Goal: Entertainment & Leisure: Consume media (video, audio)

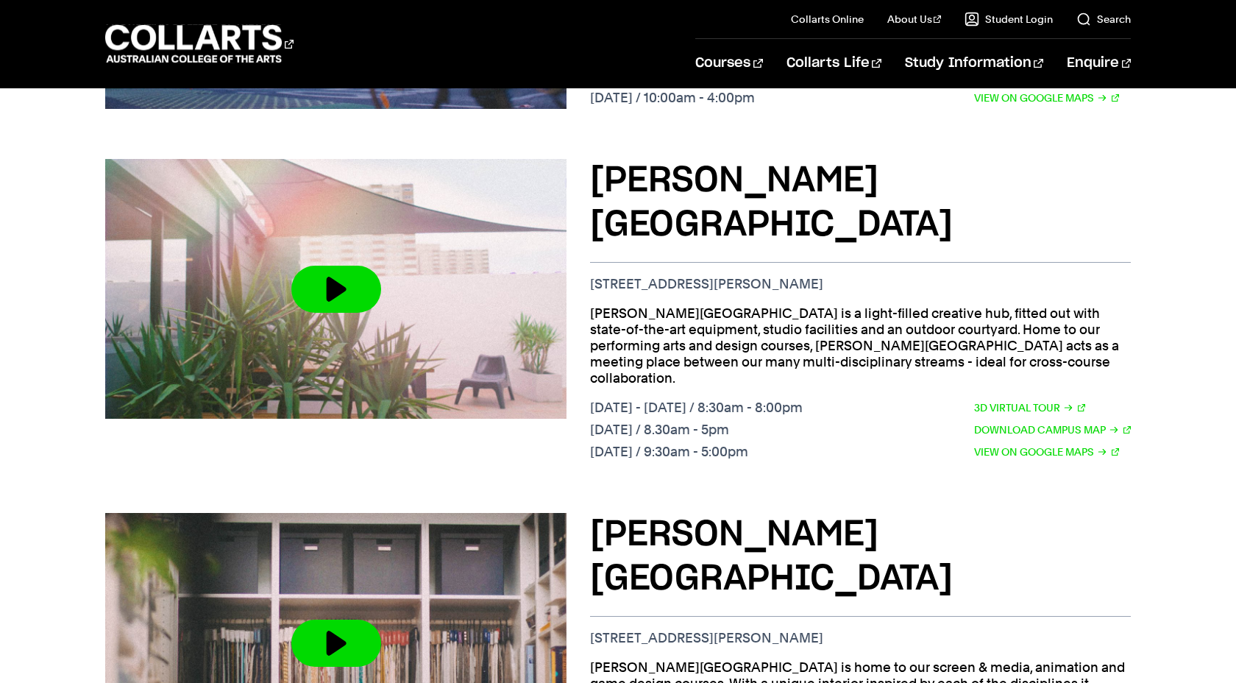
scroll to position [1020, 0]
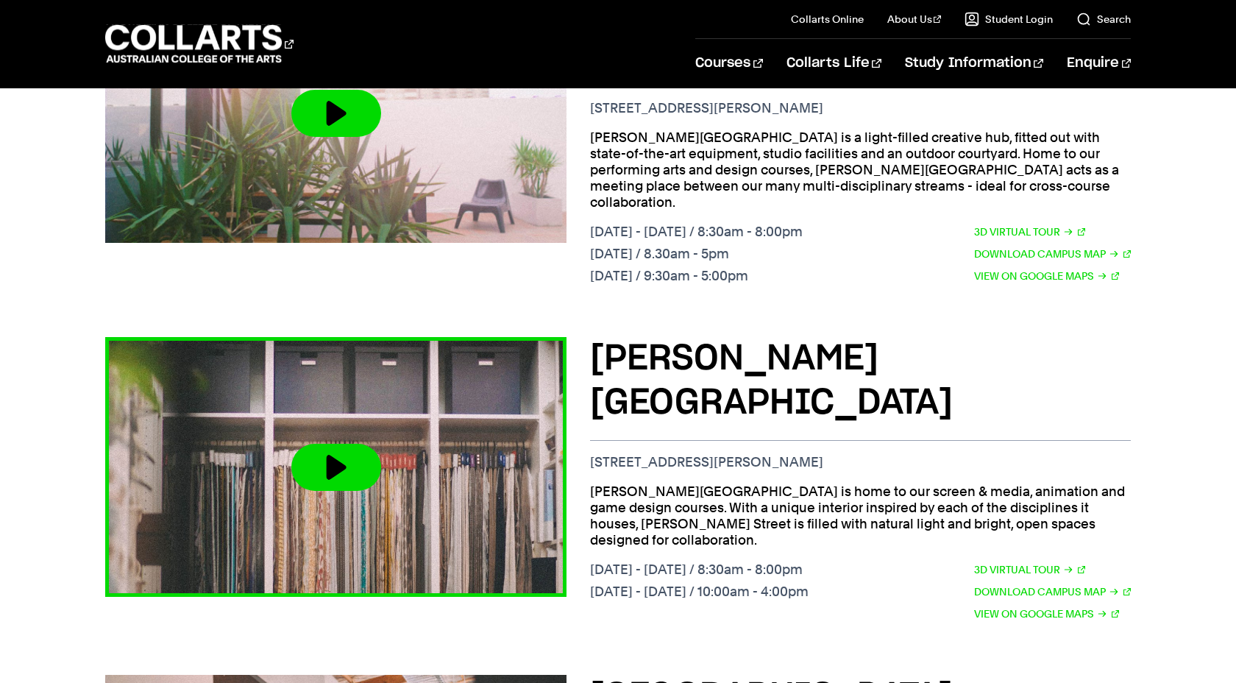
click at [325, 444] on button at bounding box center [336, 467] width 90 height 47
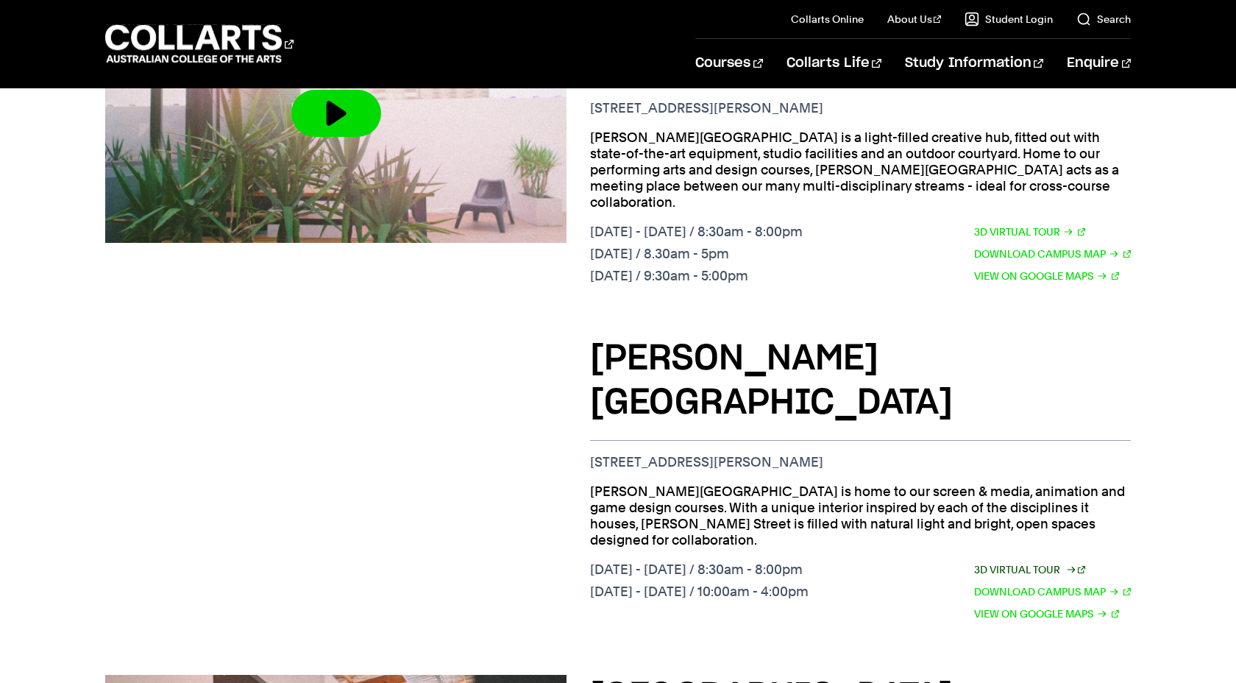
click at [1035, 561] on link "3D Virtual Tour" at bounding box center [1030, 569] width 112 height 16
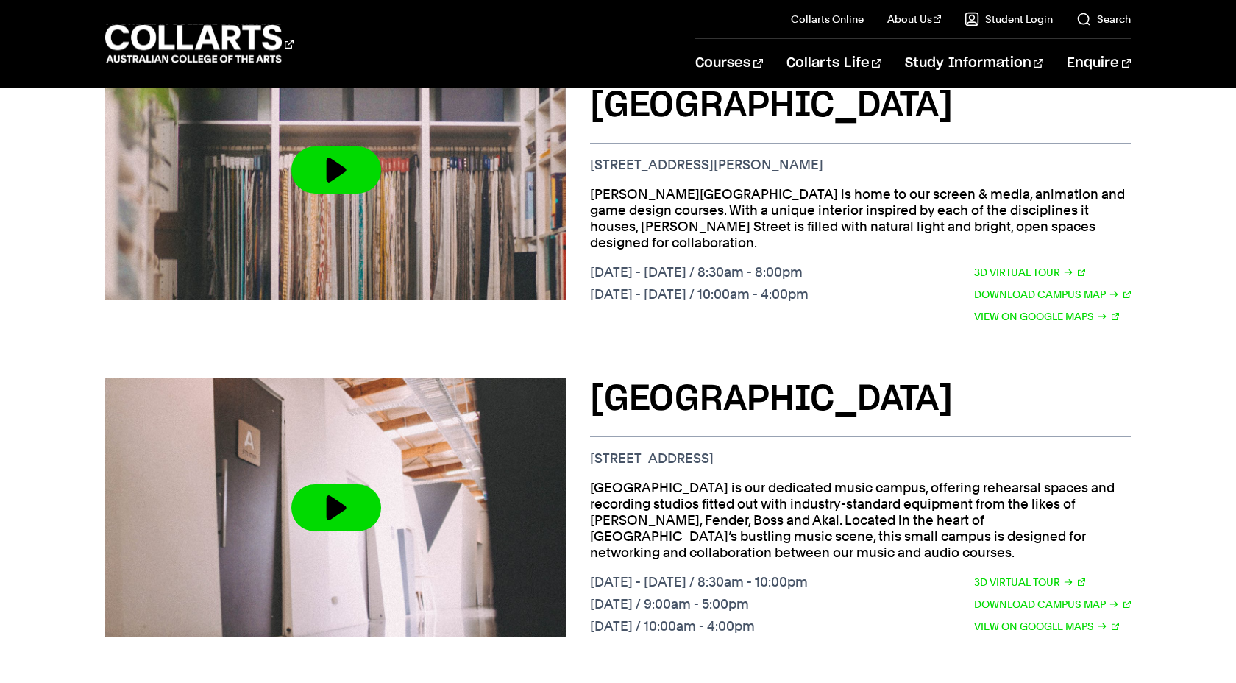
scroll to position [1320, 0]
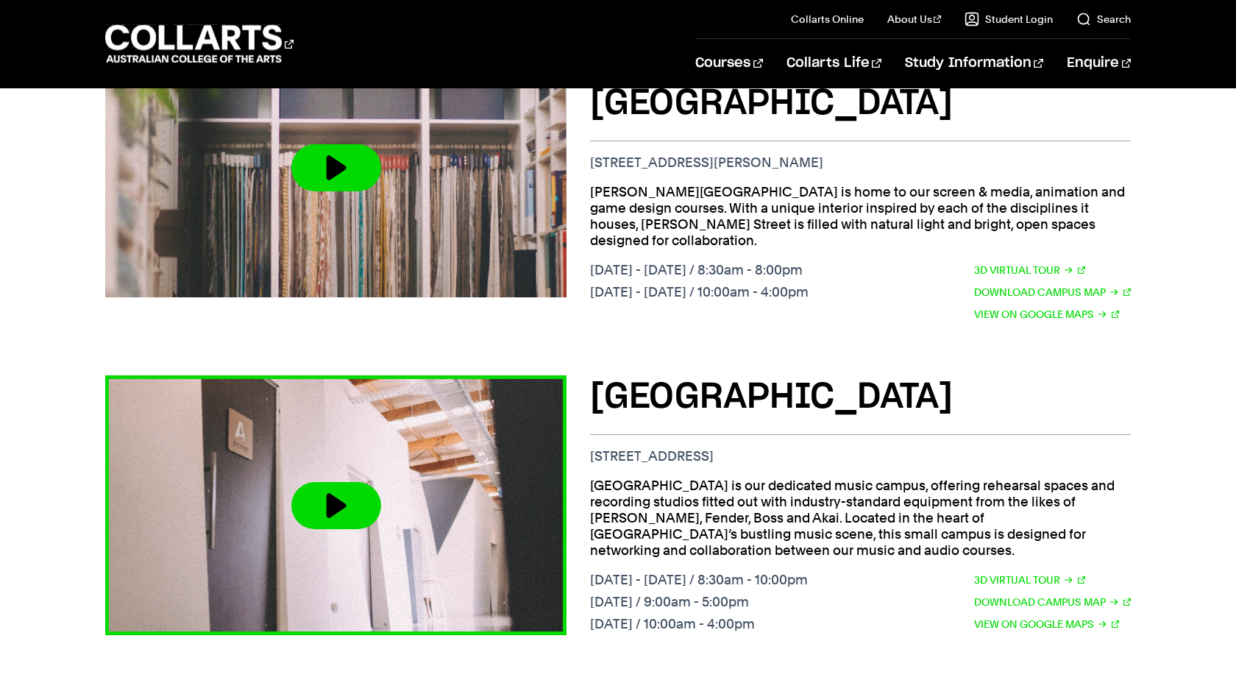
click at [369, 482] on button at bounding box center [336, 505] width 90 height 47
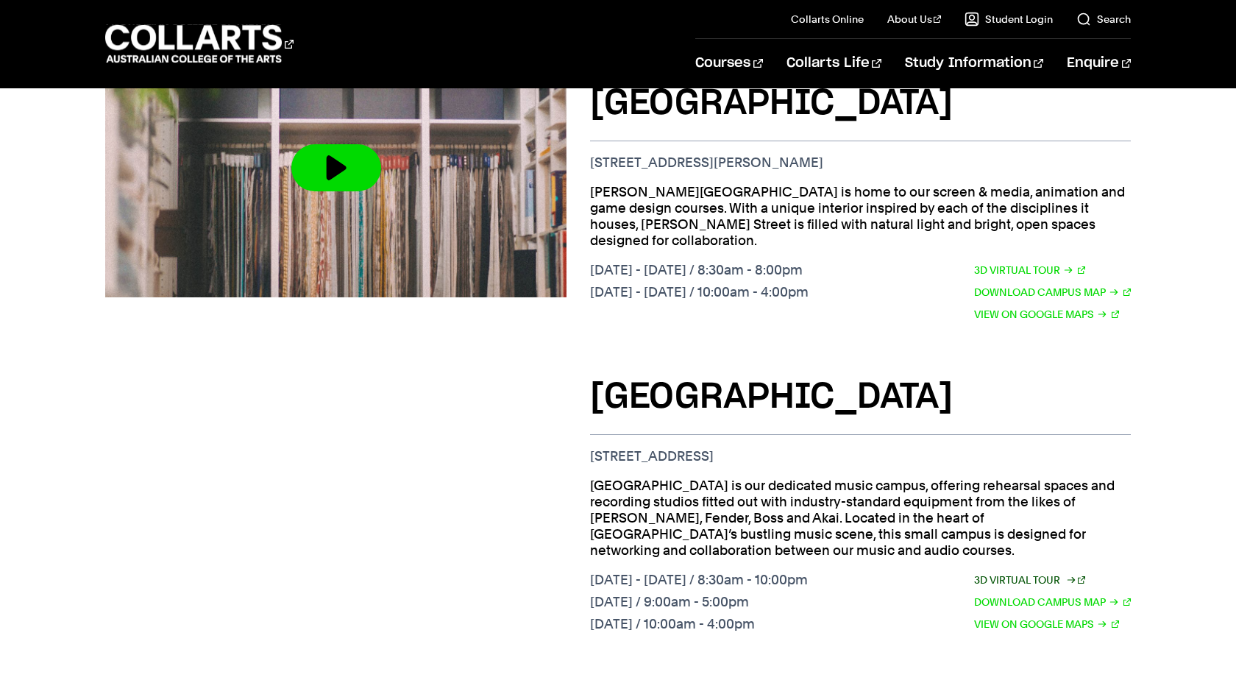
click at [998, 572] on link "3D Virtual Tour" at bounding box center [1030, 580] width 112 height 16
